Goal: Information Seeking & Learning: Learn about a topic

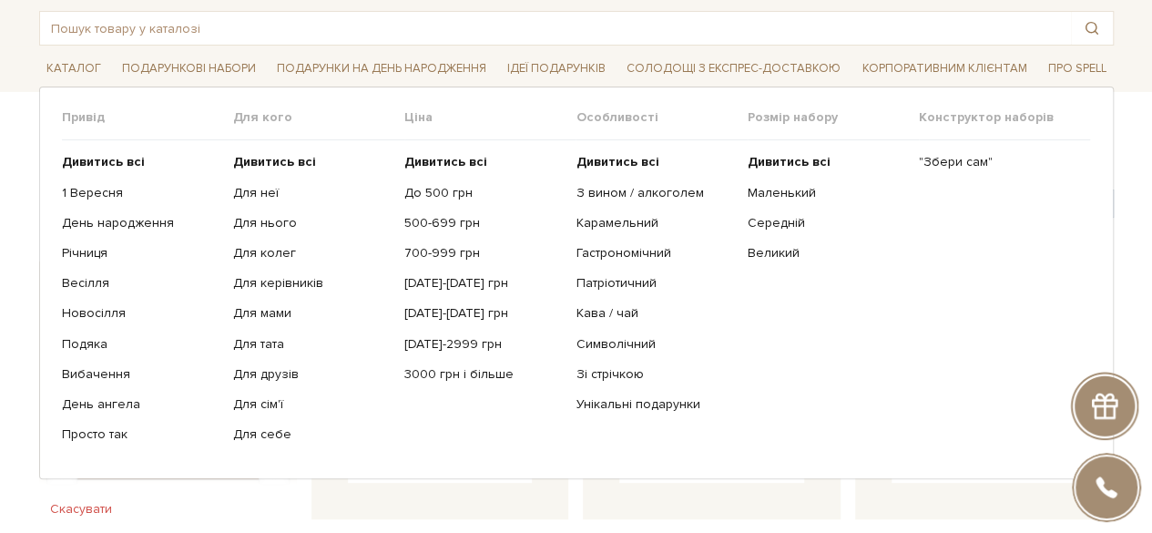
scroll to position [91, 0]
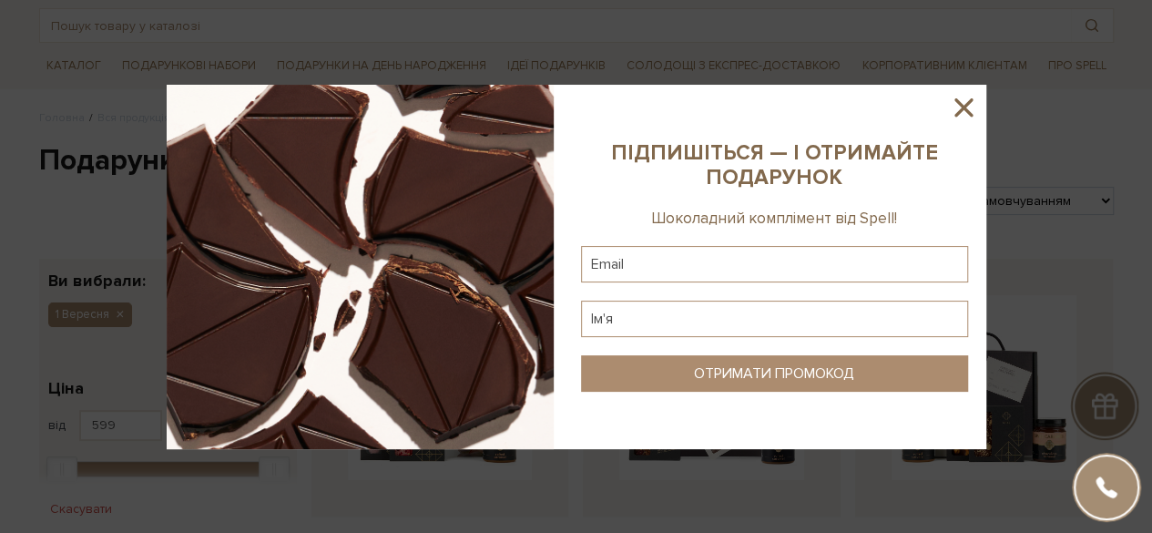
click at [968, 97] on icon at bounding box center [963, 107] width 31 height 31
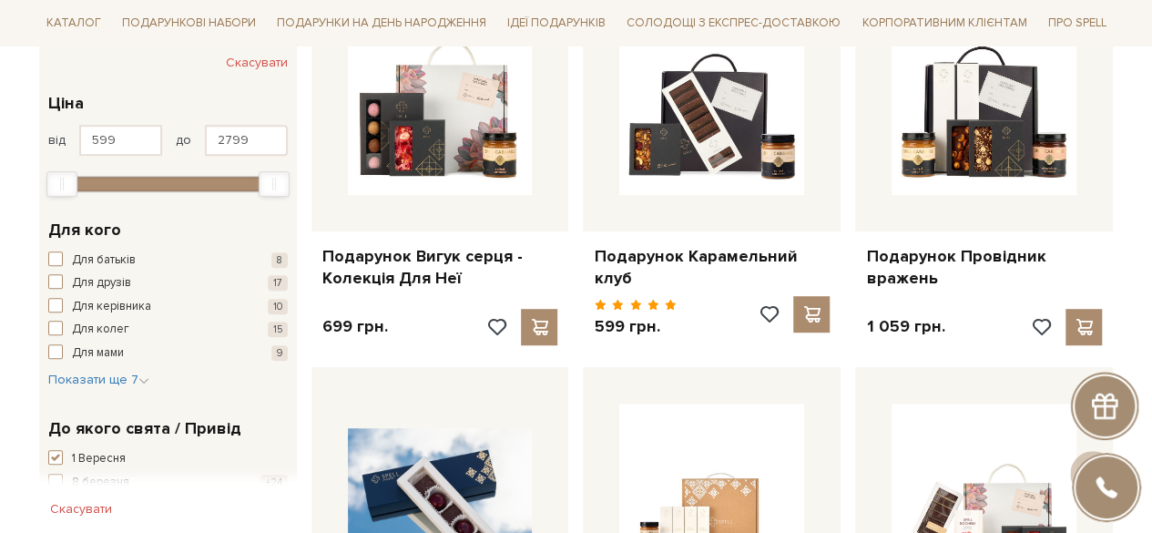
scroll to position [455, 0]
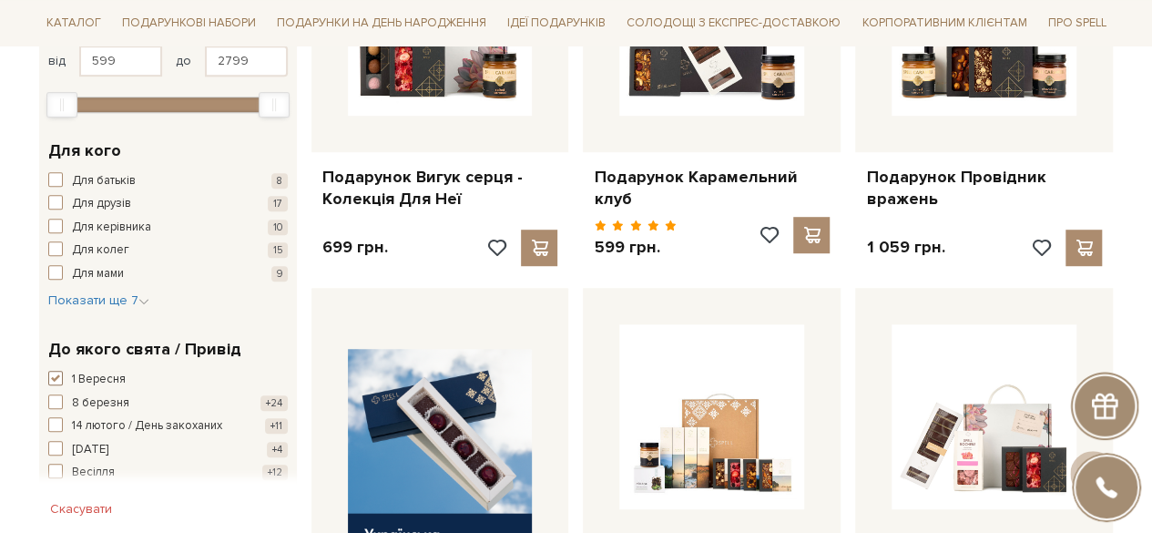
click at [51, 374] on span "button" at bounding box center [55, 378] width 15 height 15
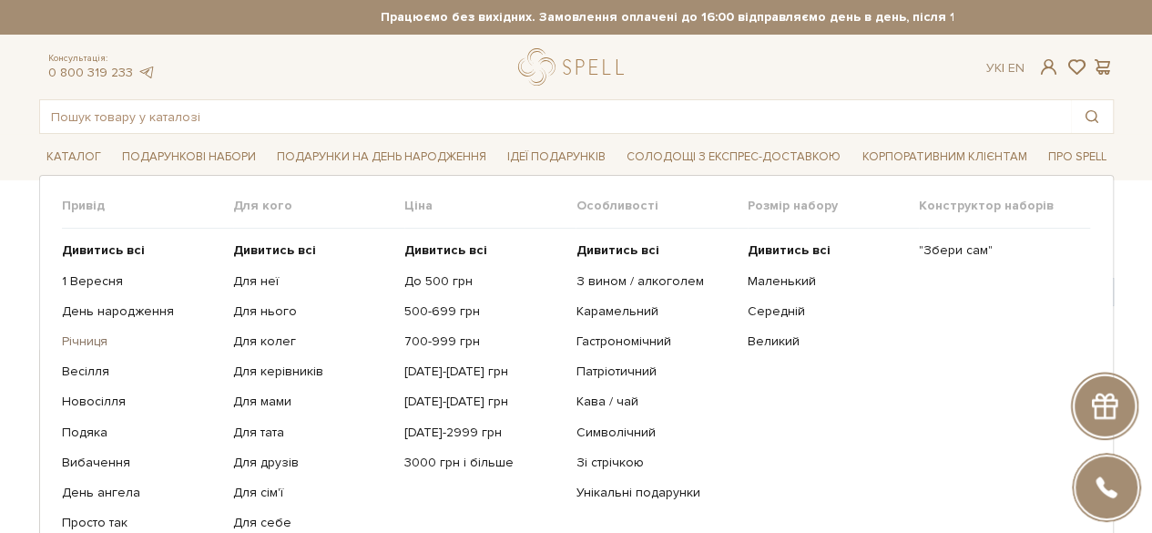
click at [81, 342] on link "Річниця" at bounding box center [141, 341] width 158 height 16
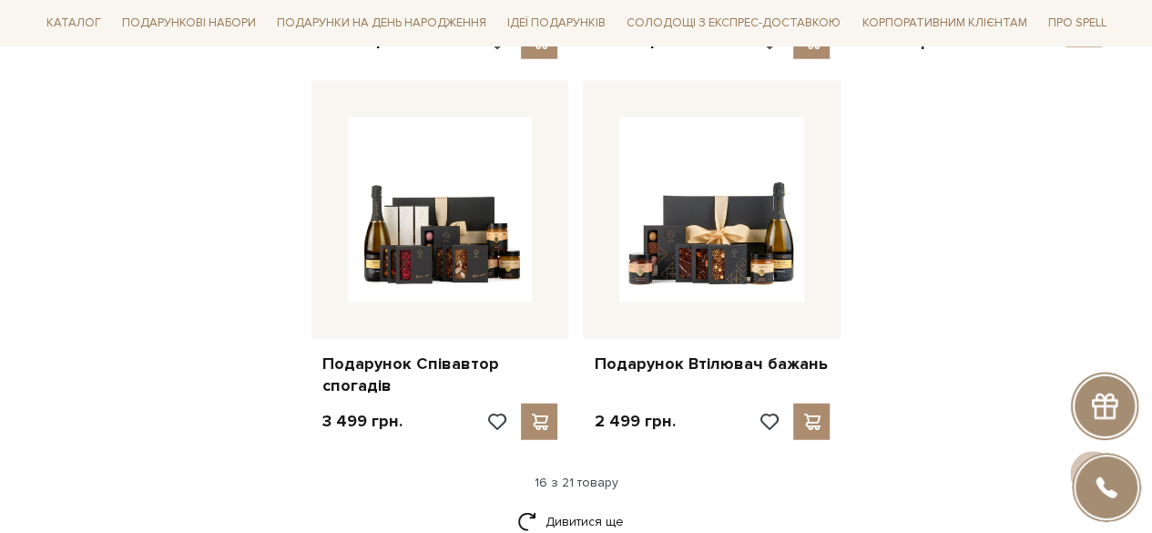
scroll to position [2277, 0]
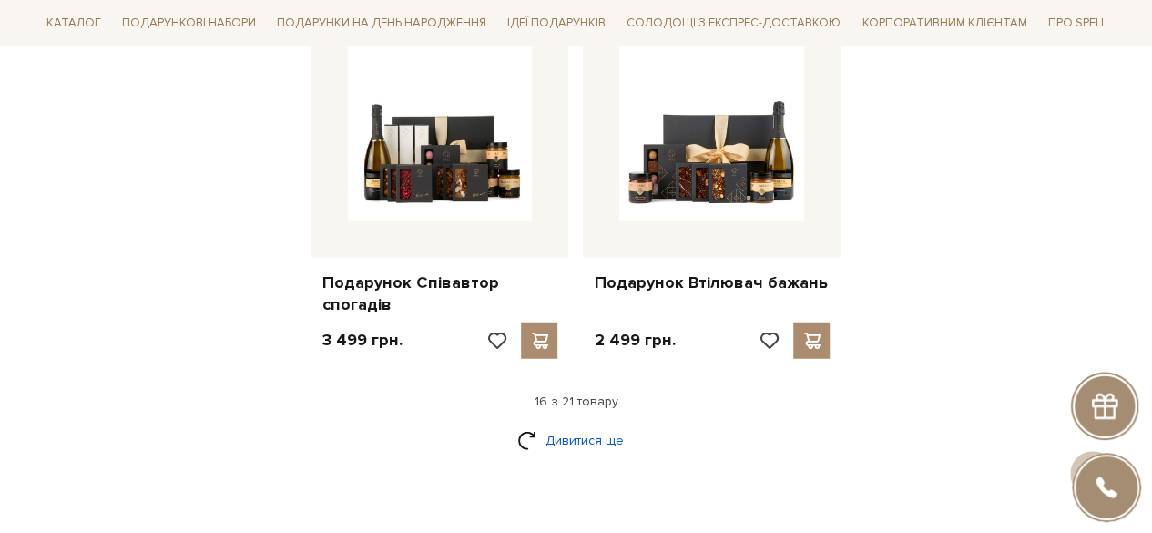
click at [584, 424] on link "Дивитися ще" at bounding box center [576, 440] width 118 height 32
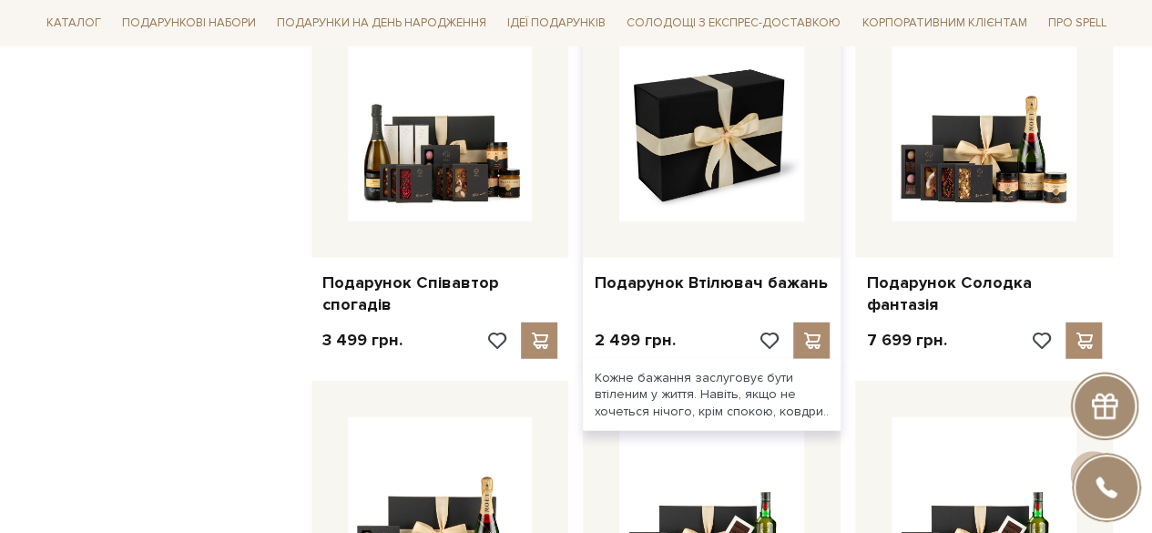
click at [701, 197] on img at bounding box center [711, 128] width 185 height 185
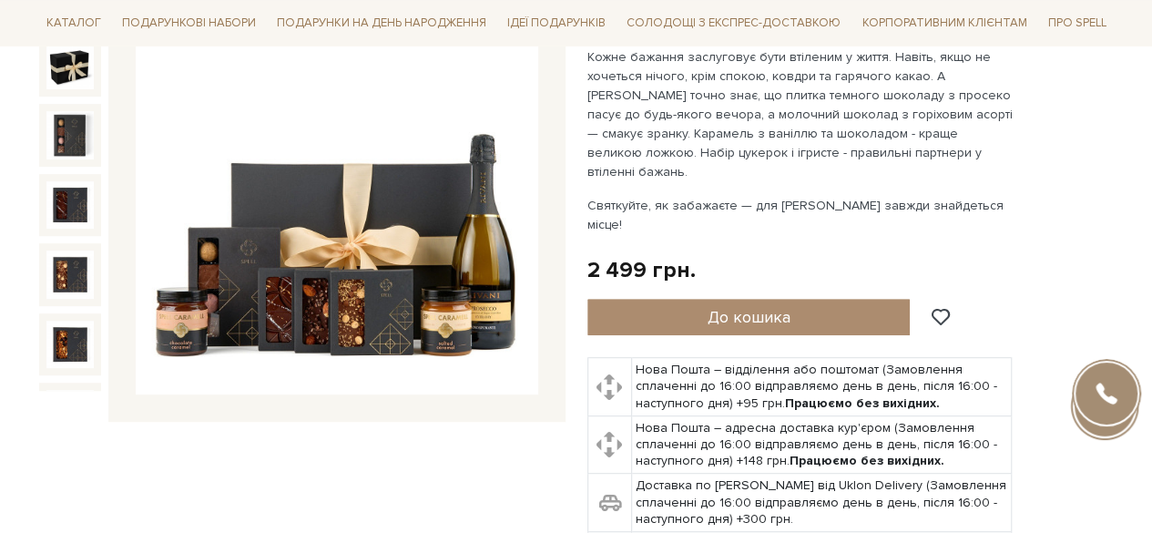
scroll to position [273, 0]
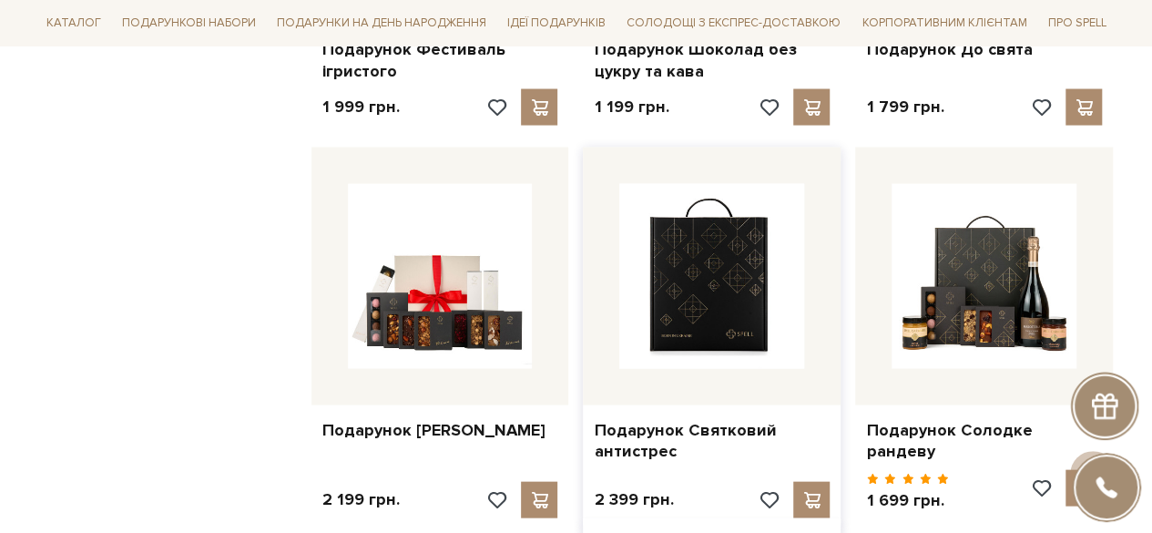
scroll to position [1730, 0]
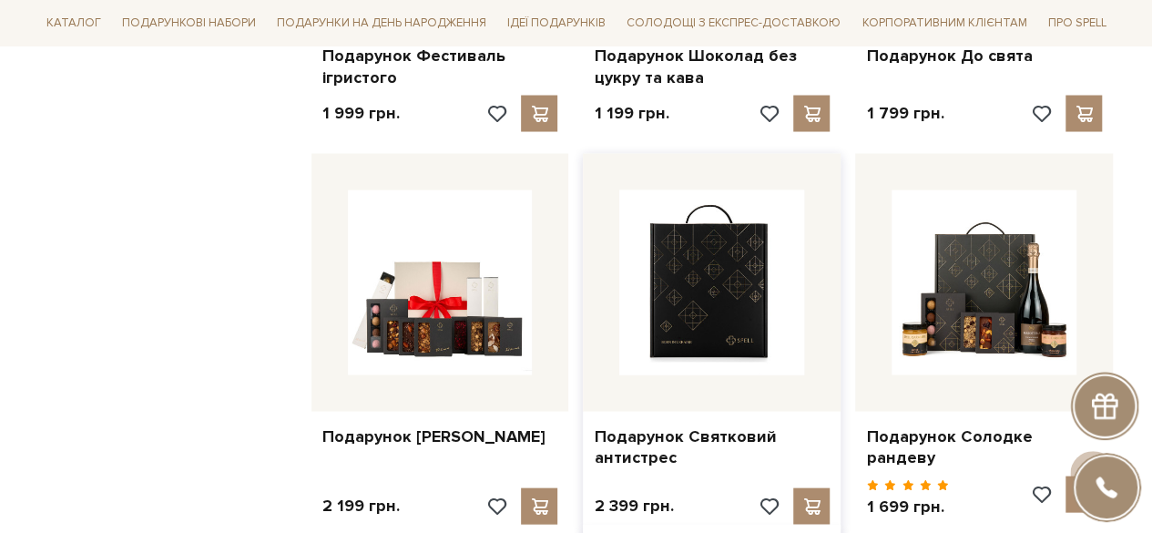
click at [713, 337] on img at bounding box center [711, 282] width 185 height 185
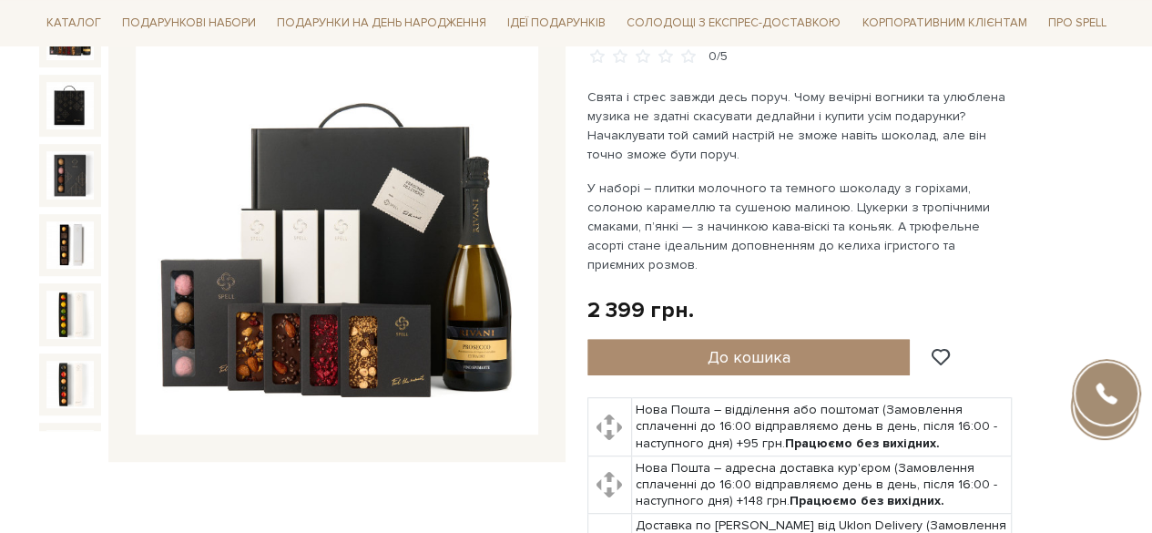
scroll to position [182, 0]
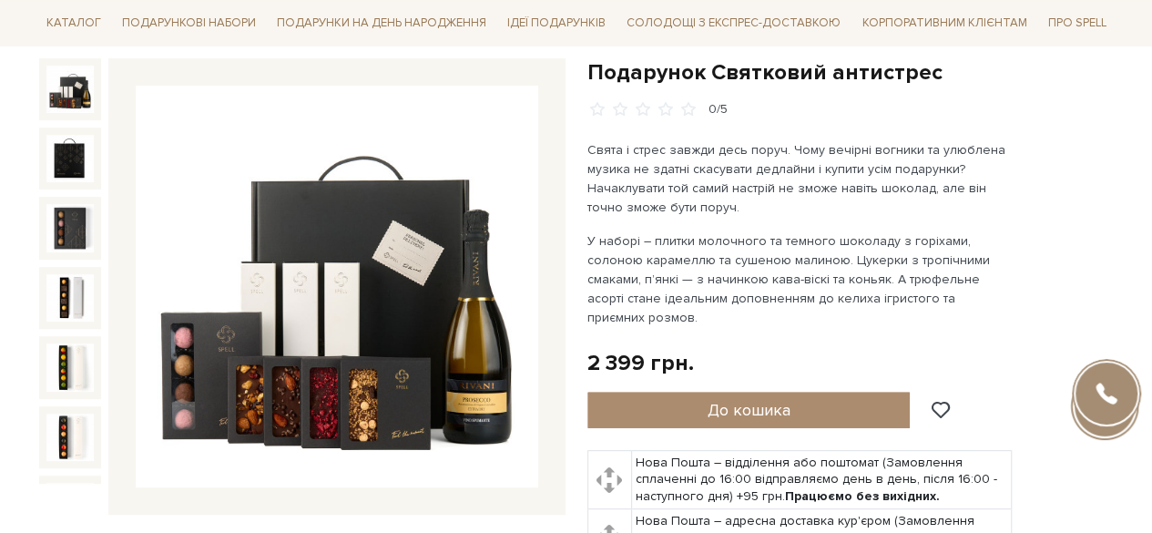
click at [317, 374] on img at bounding box center [337, 287] width 403 height 403
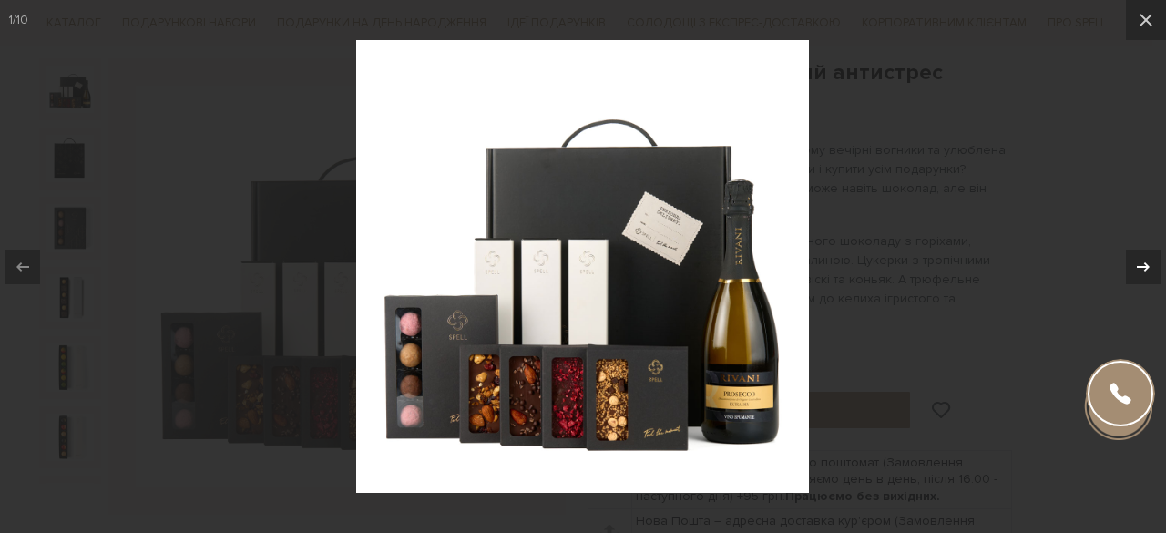
click at [1140, 265] on icon at bounding box center [1143, 267] width 22 height 22
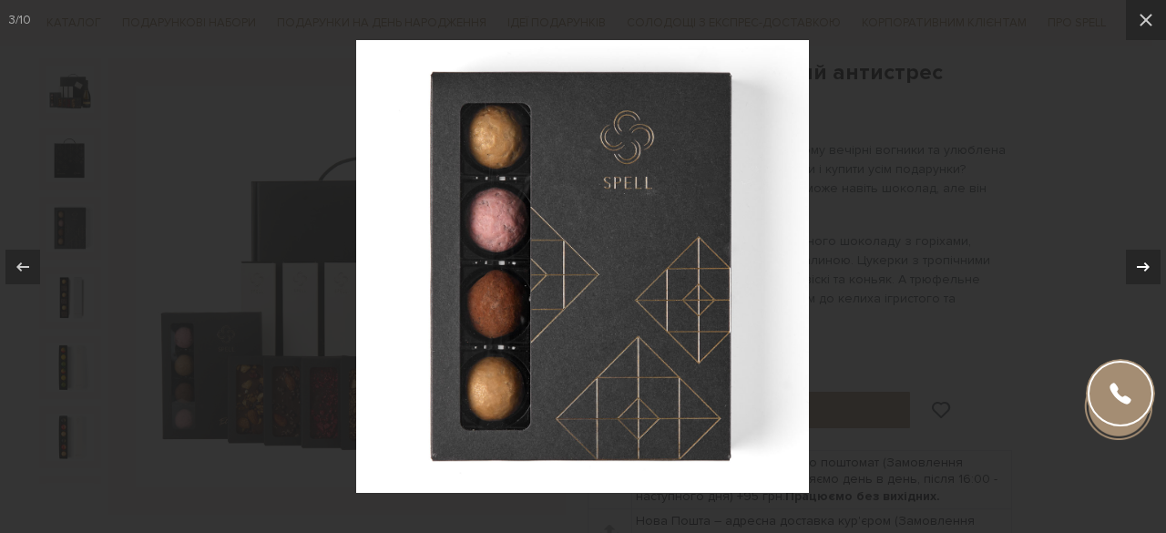
click at [1140, 265] on icon at bounding box center [1143, 267] width 22 height 22
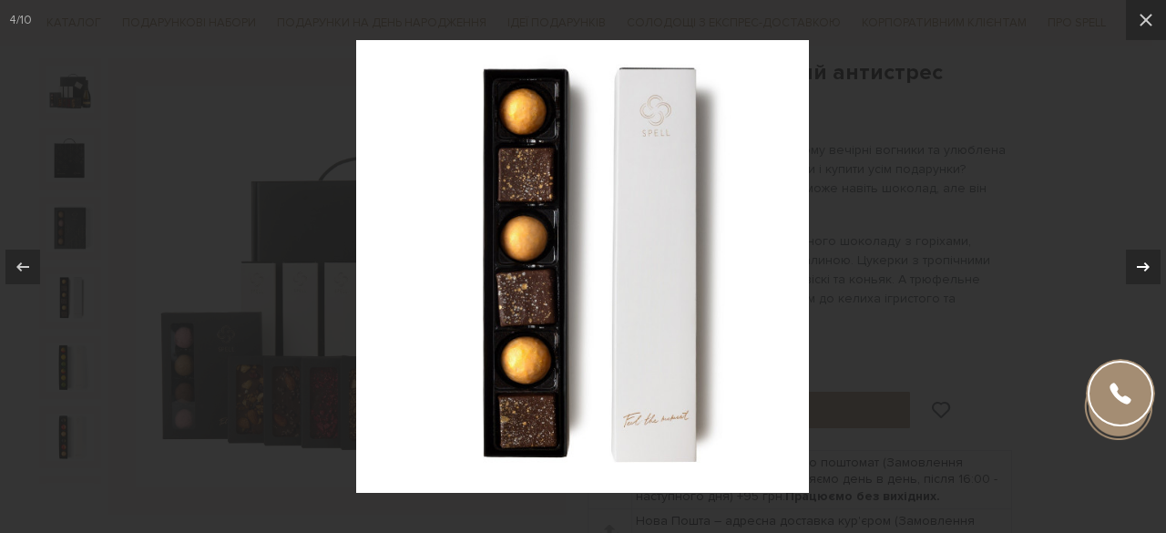
click at [1140, 265] on icon at bounding box center [1143, 267] width 22 height 22
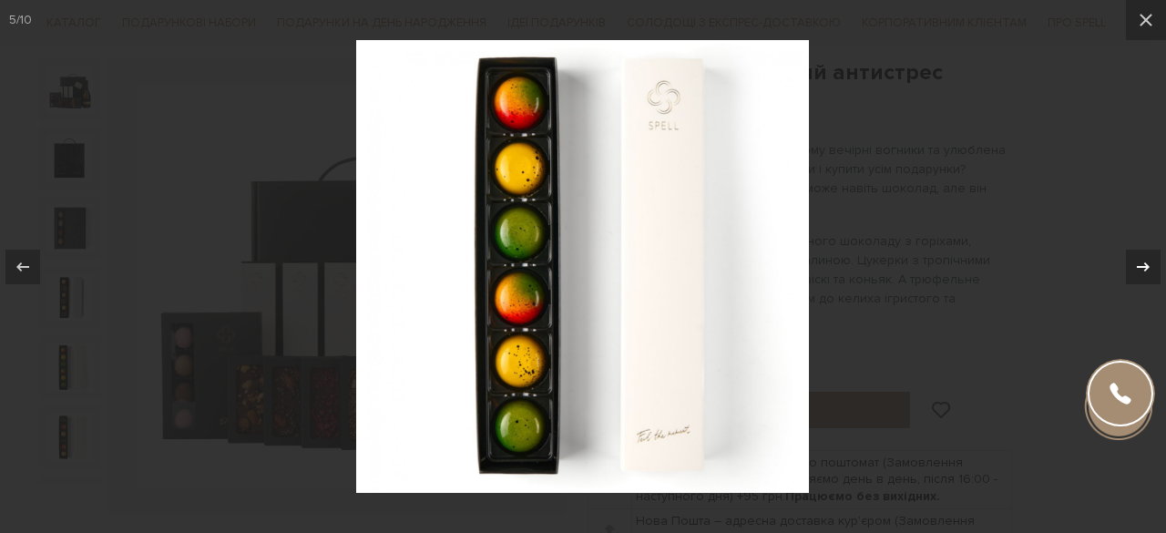
click at [1140, 265] on icon at bounding box center [1143, 267] width 22 height 22
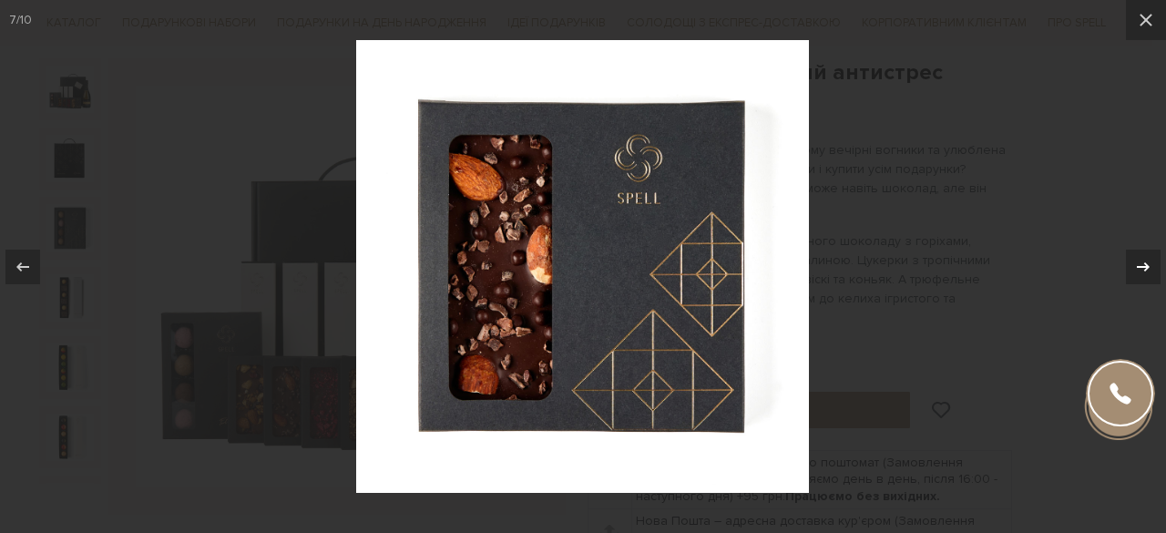
click at [1140, 265] on icon at bounding box center [1143, 267] width 22 height 22
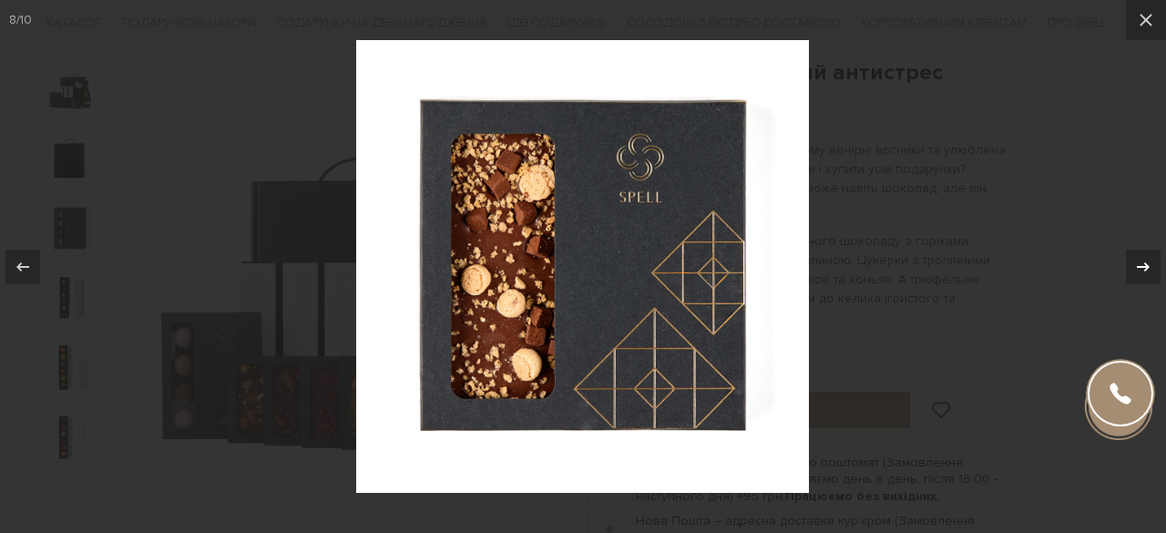
click at [1140, 265] on icon at bounding box center [1143, 267] width 22 height 22
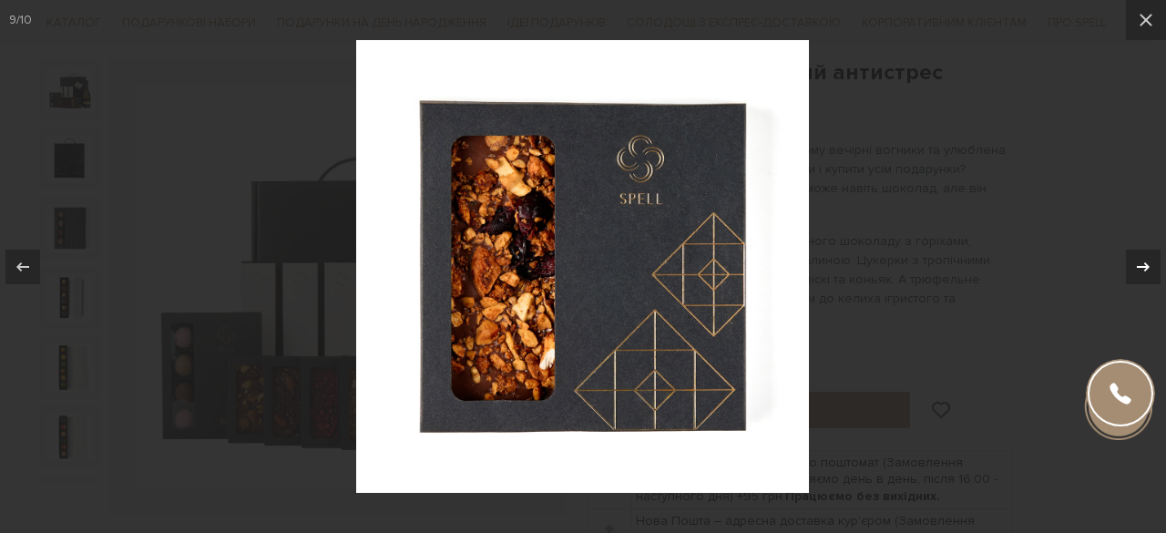
click at [1140, 265] on icon at bounding box center [1143, 267] width 22 height 22
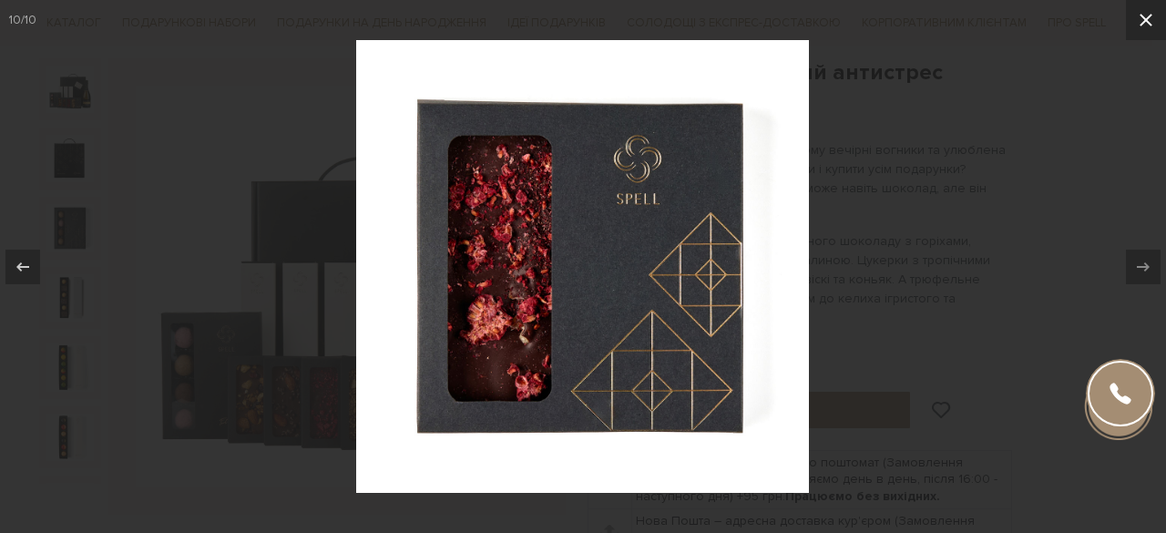
click at [1147, 14] on icon at bounding box center [1146, 20] width 22 height 22
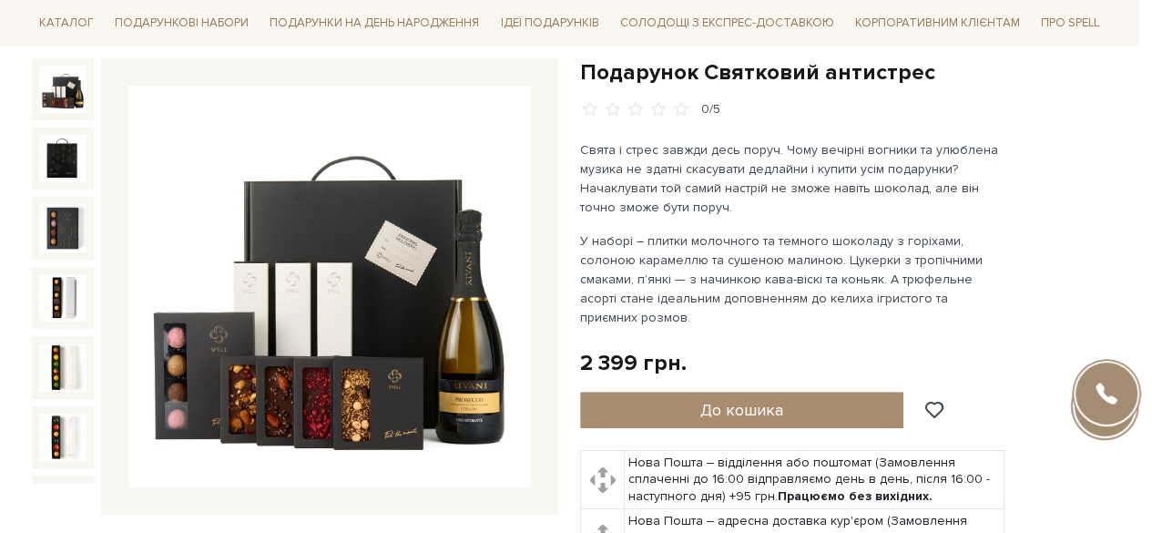
scroll to position [222, 0]
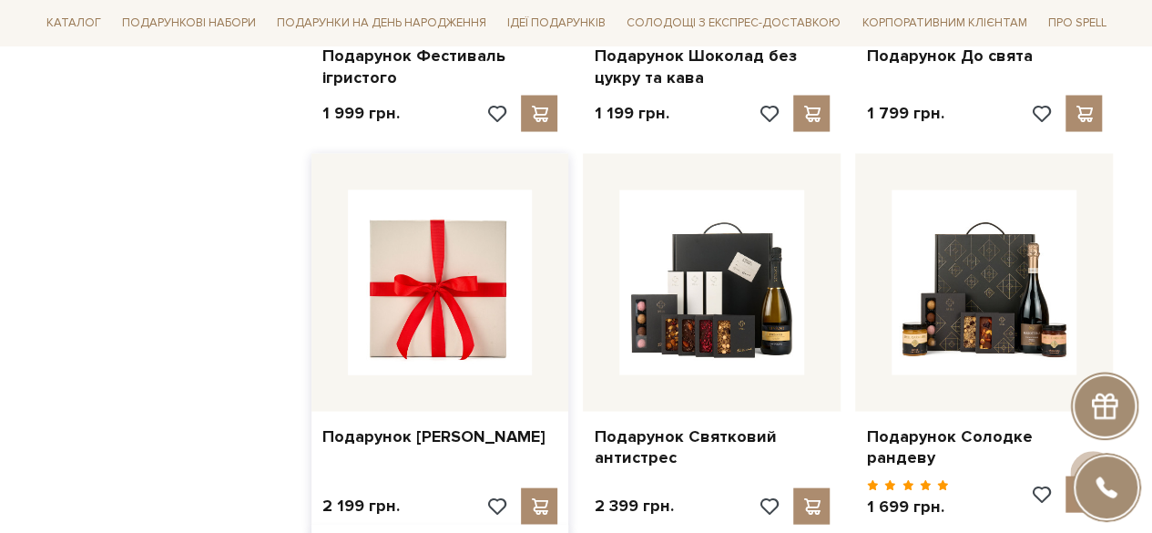
click at [433, 331] on img at bounding box center [440, 282] width 185 height 185
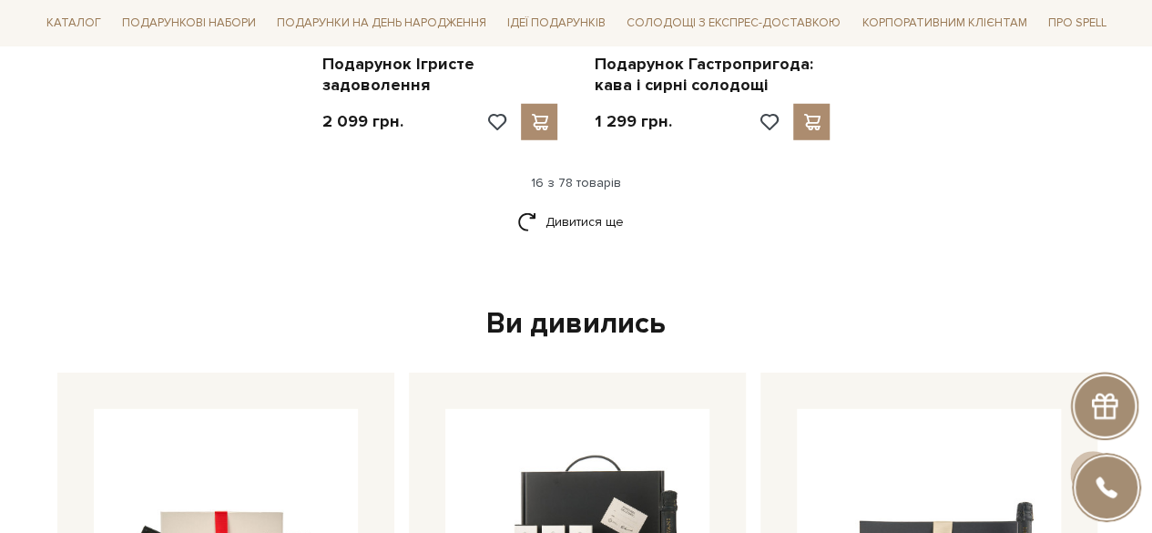
scroll to position [2550, 0]
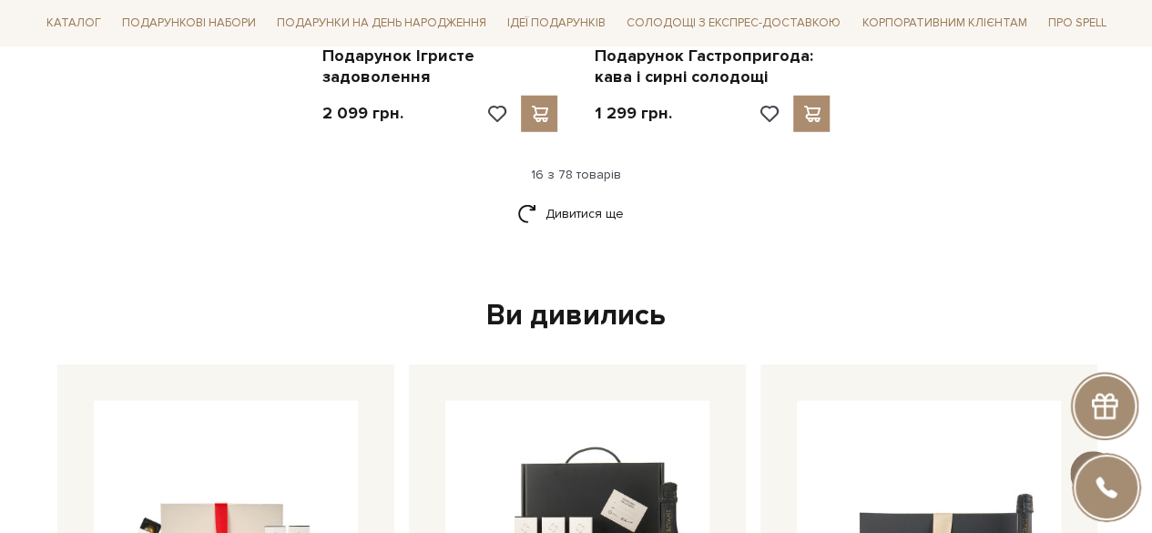
click at [1108, 463] on span at bounding box center [1092, 473] width 32 height 20
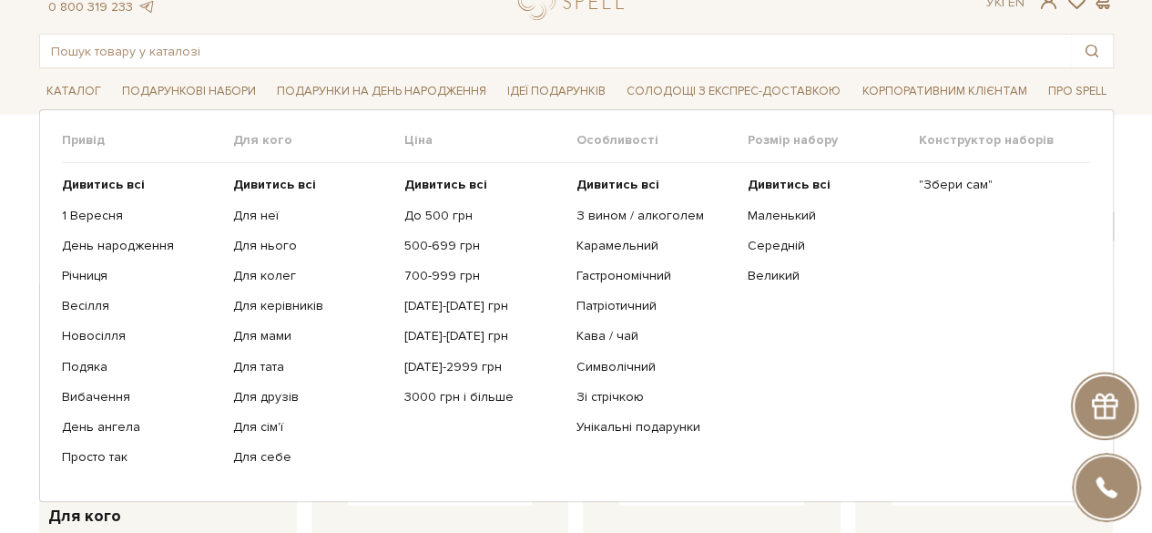
scroll to position [91, 0]
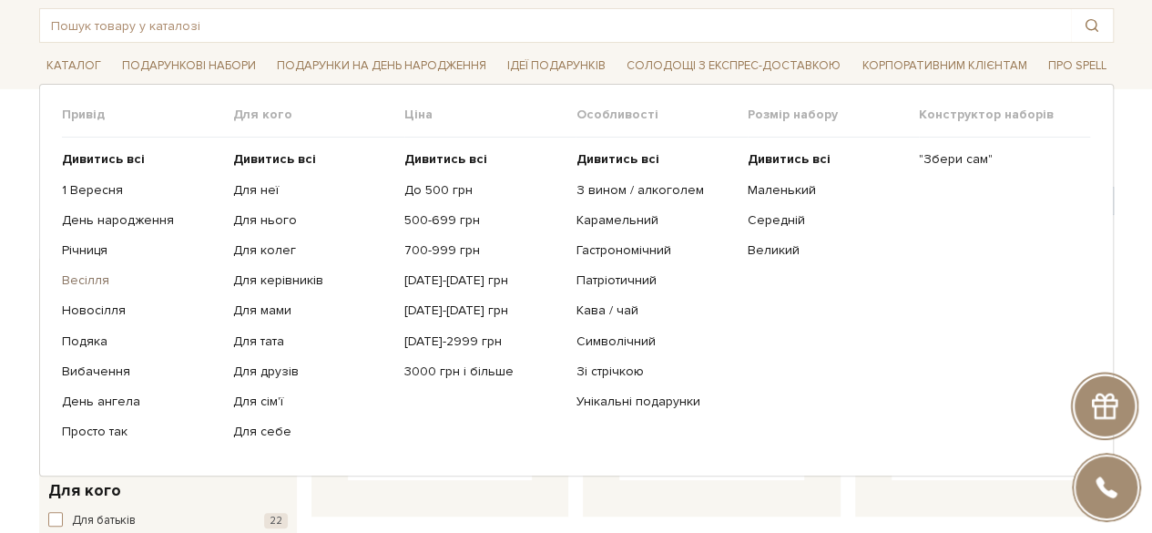
click at [79, 278] on link "Весілля" at bounding box center [141, 280] width 158 height 16
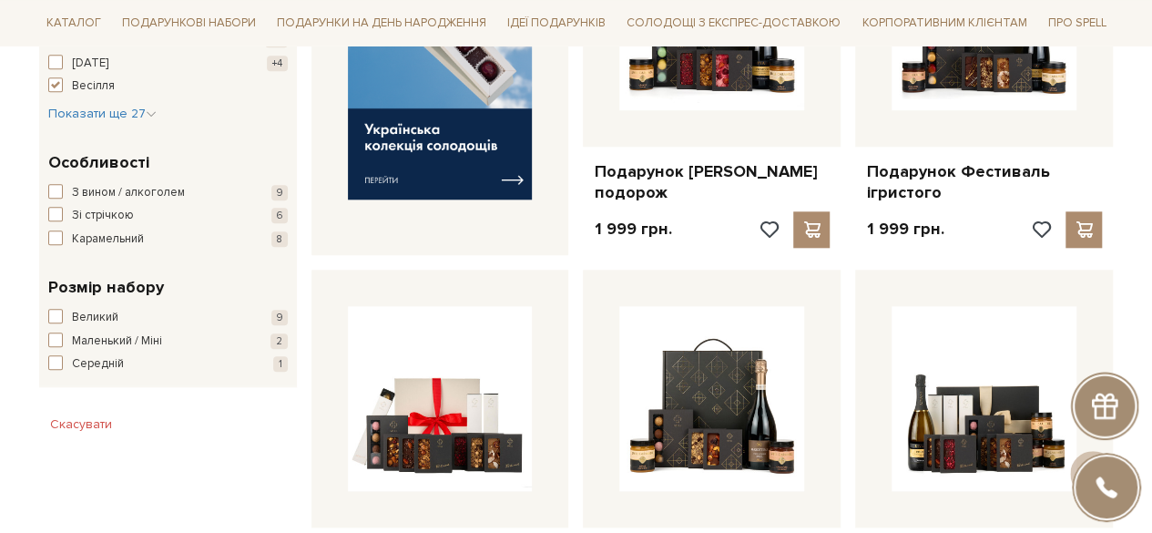
scroll to position [820, 0]
